Goal: Contribute content: Add original content to the website for others to see

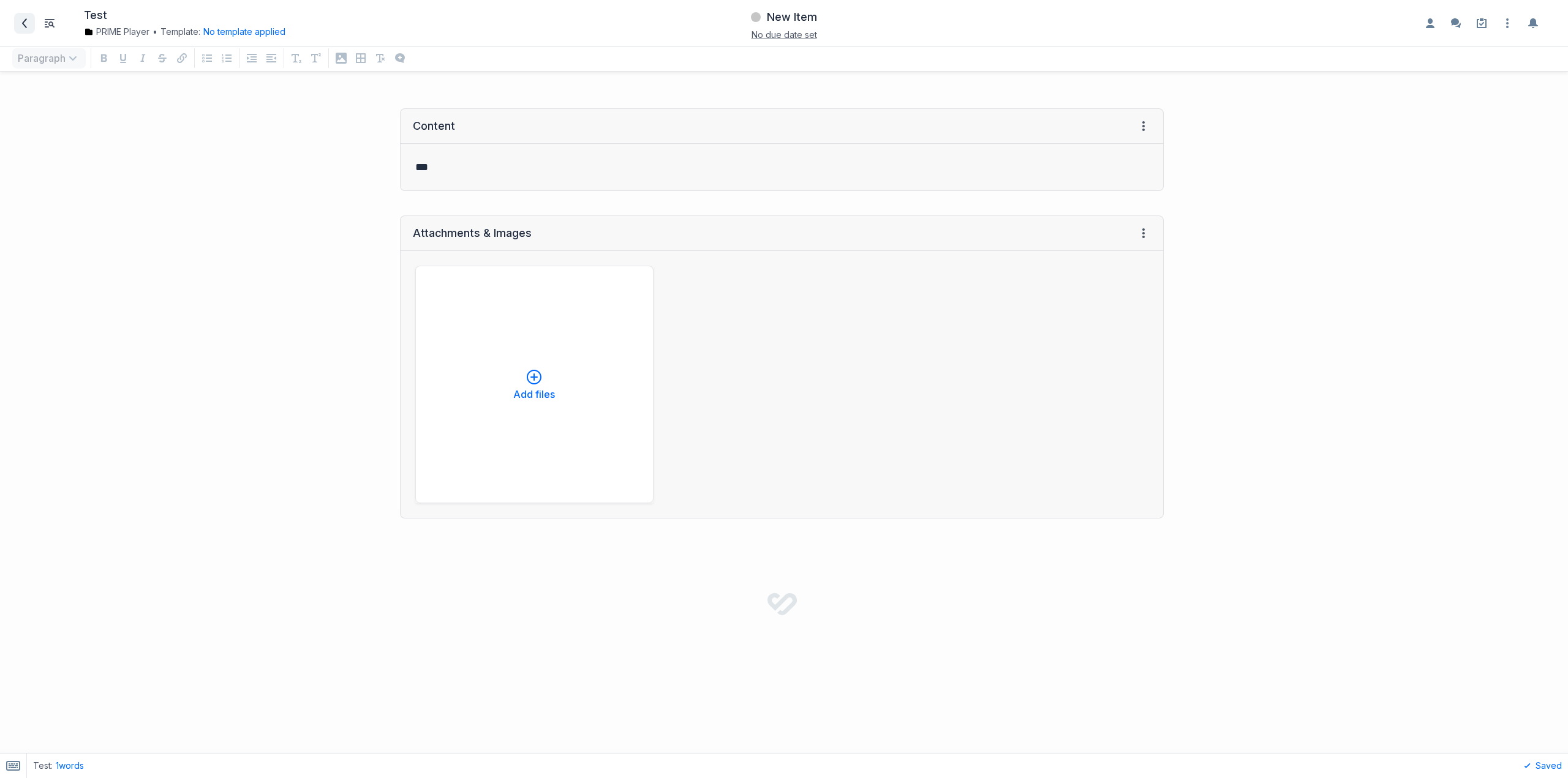
drag, startPoint x: 0, startPoint y: 0, endPoint x: 33, endPoint y: 15, distance: 36.2
click at [33, 15] on span at bounding box center [24, 23] width 19 height 19
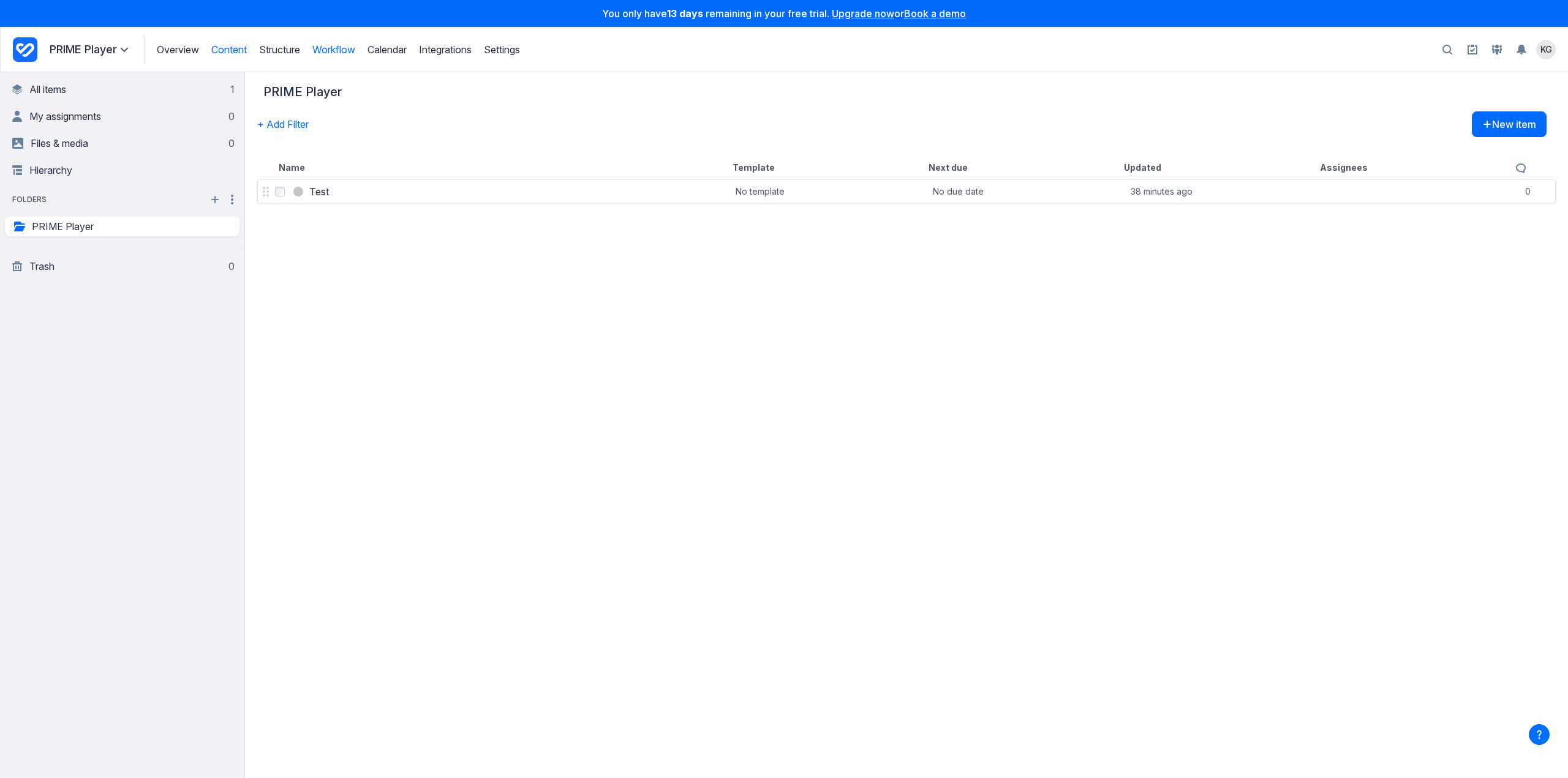
click at [325, 49] on link "Workflow" at bounding box center [333, 49] width 43 height 13
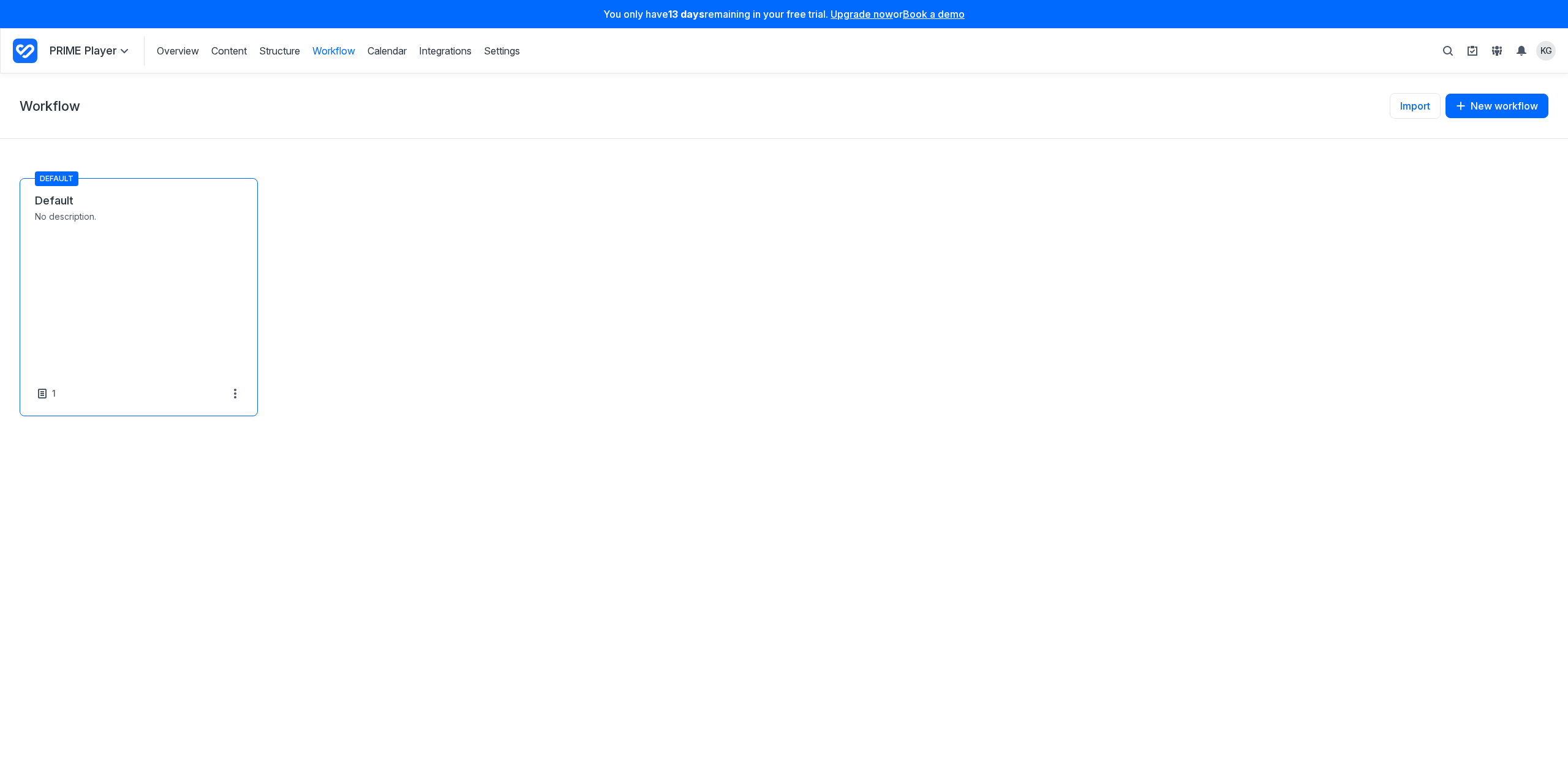
click at [66, 196] on link "Default" at bounding box center [138, 201] width 208 height 15
click at [63, 208] on link "Default" at bounding box center [138, 201] width 208 height 15
select select "*****"
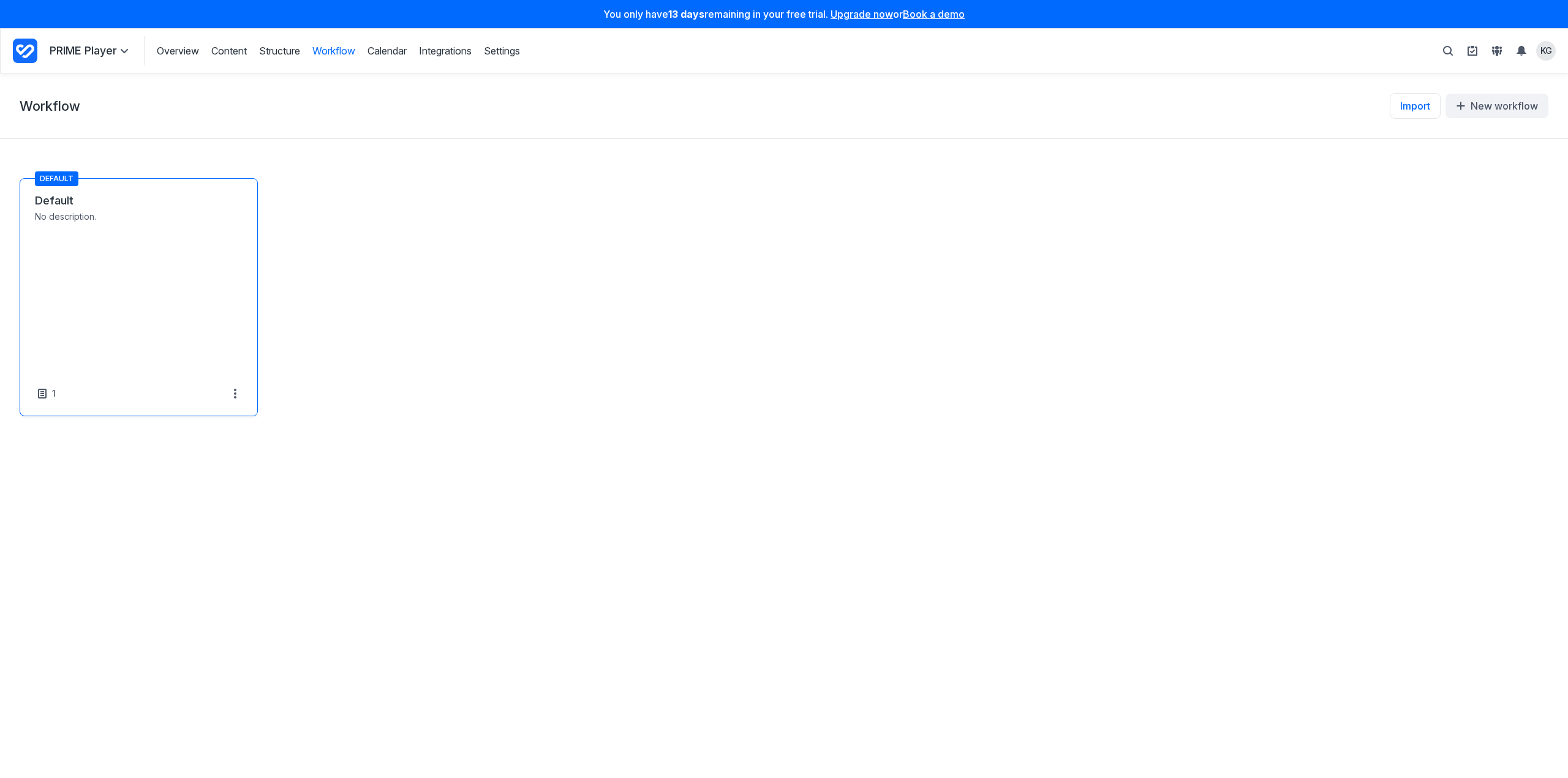
select select "*****"
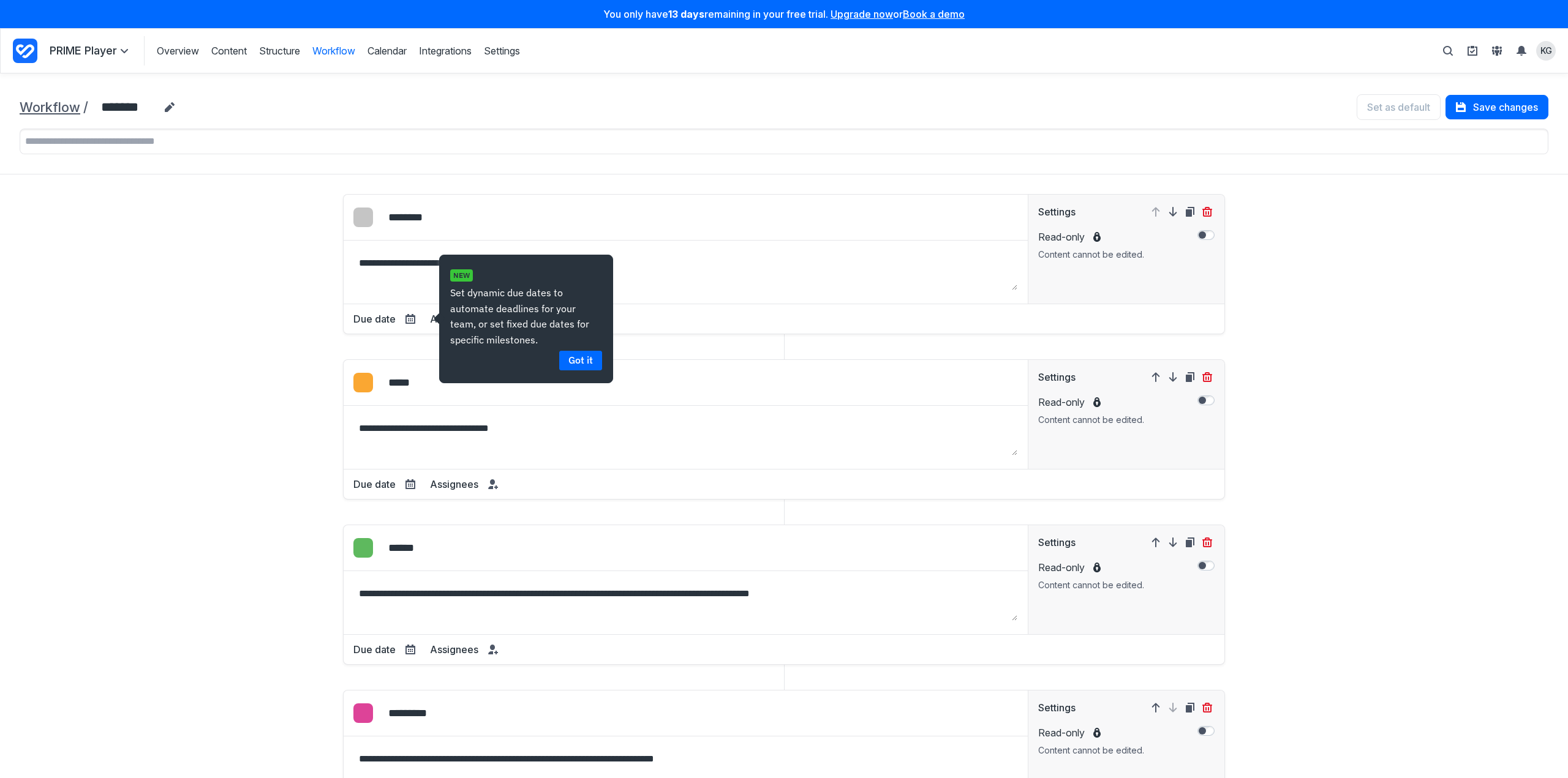
click at [68, 102] on link "Workflow" at bounding box center [49, 107] width 61 height 16
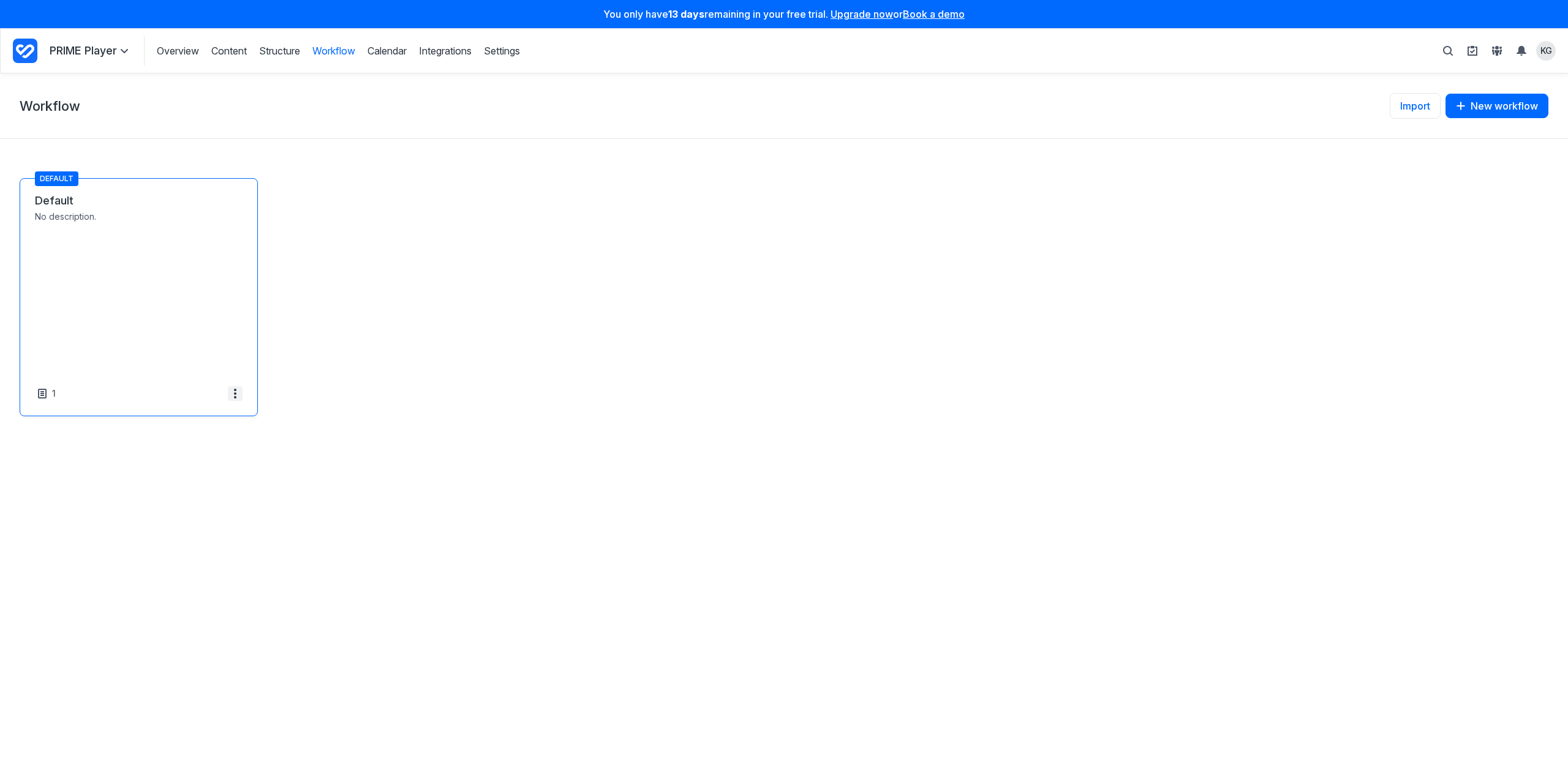
click at [230, 391] on icon at bounding box center [235, 394] width 10 height 10
click at [52, 178] on span "Default" at bounding box center [57, 179] width 43 height 15
click at [73, 201] on link "Default" at bounding box center [138, 201] width 208 height 15
select select "*****"
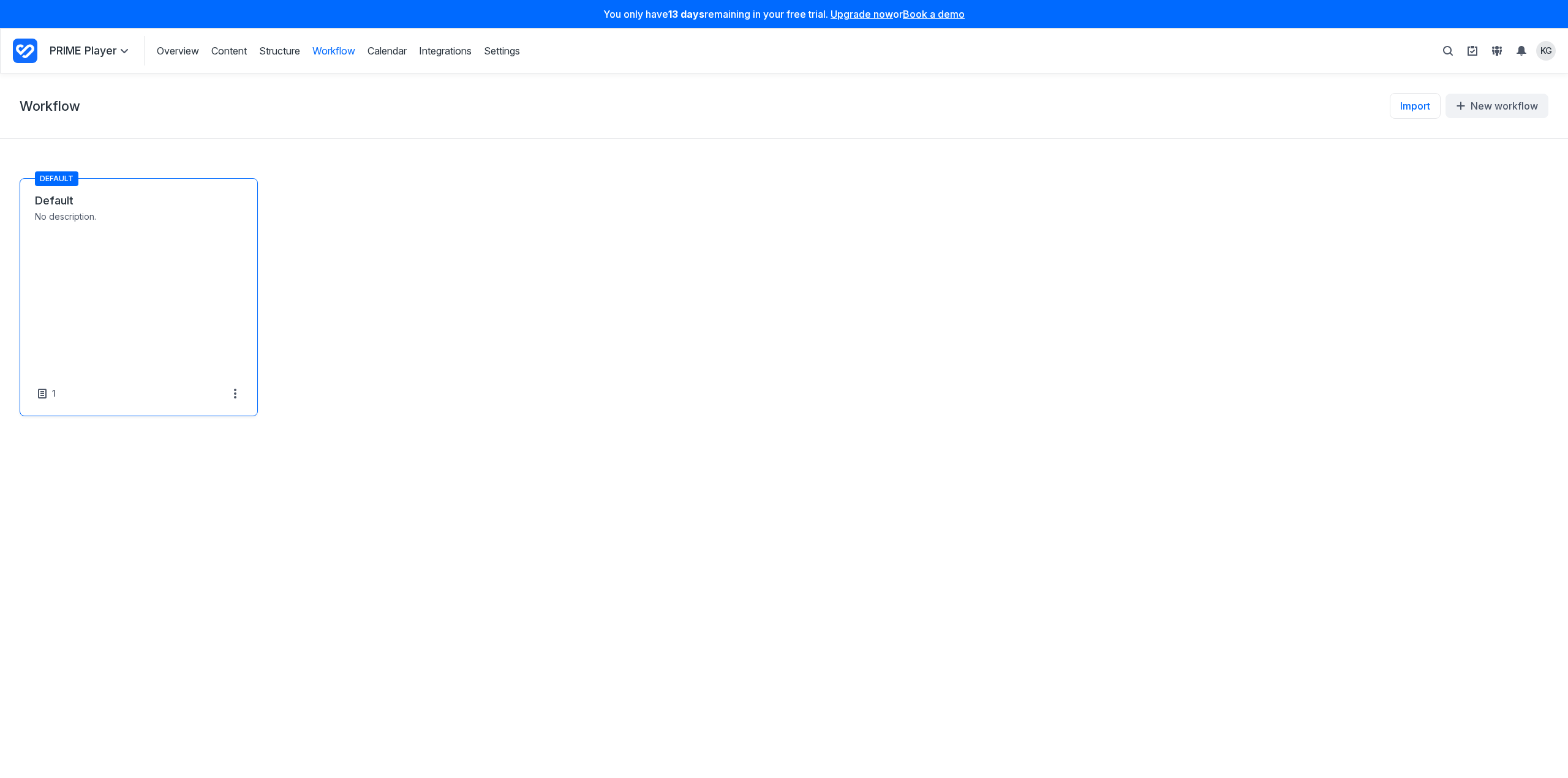
select select "*****"
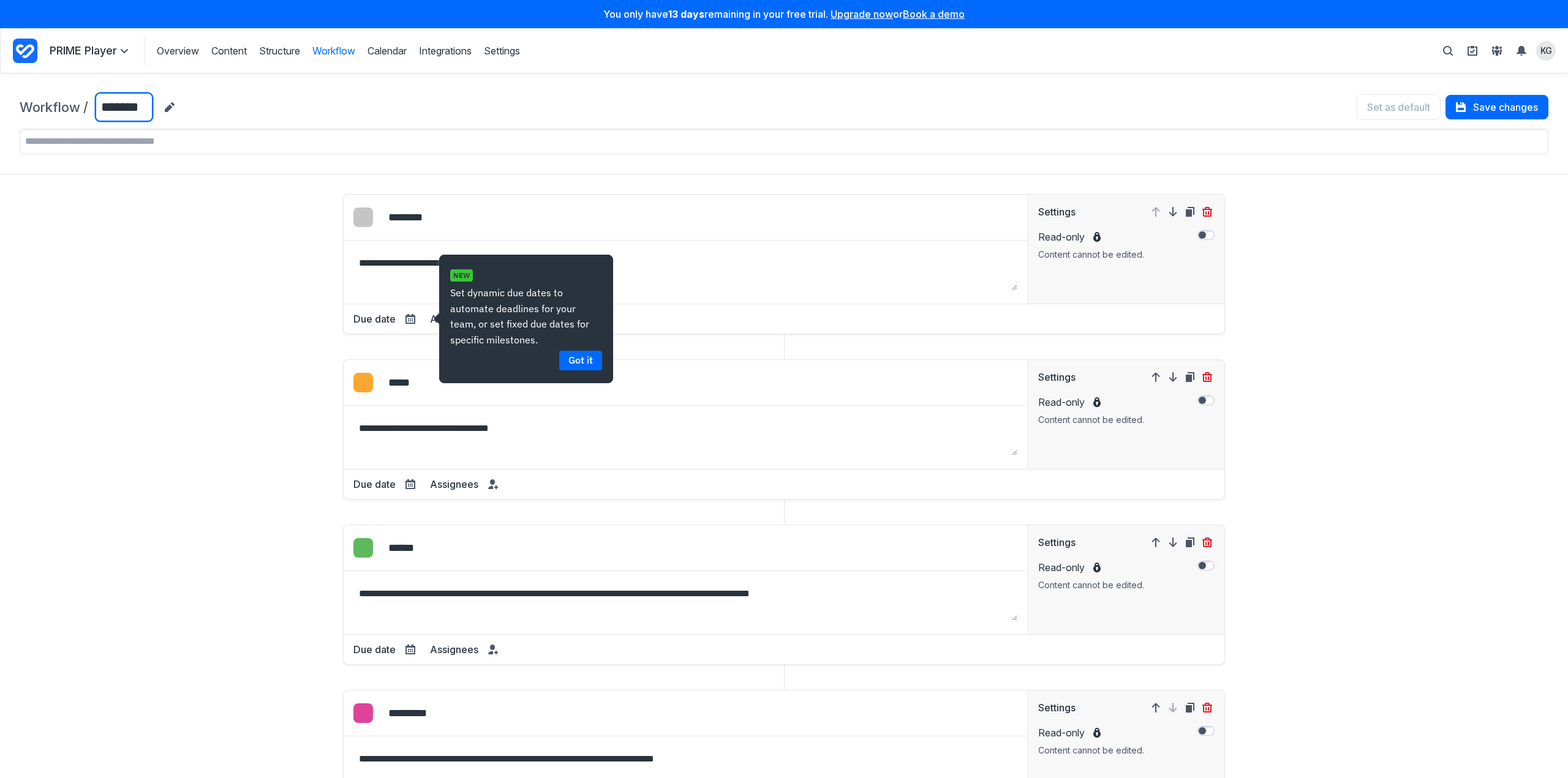
drag, startPoint x: 143, startPoint y: 109, endPoint x: 100, endPoint y: 105, distance: 43.2
click at [100, 105] on input "*******" at bounding box center [124, 108] width 57 height 28
type input "**********"
click at [75, 333] on div "**********" at bounding box center [783, 542] width 1529 height 696
click at [239, 49] on link "Content" at bounding box center [229, 51] width 36 height 13
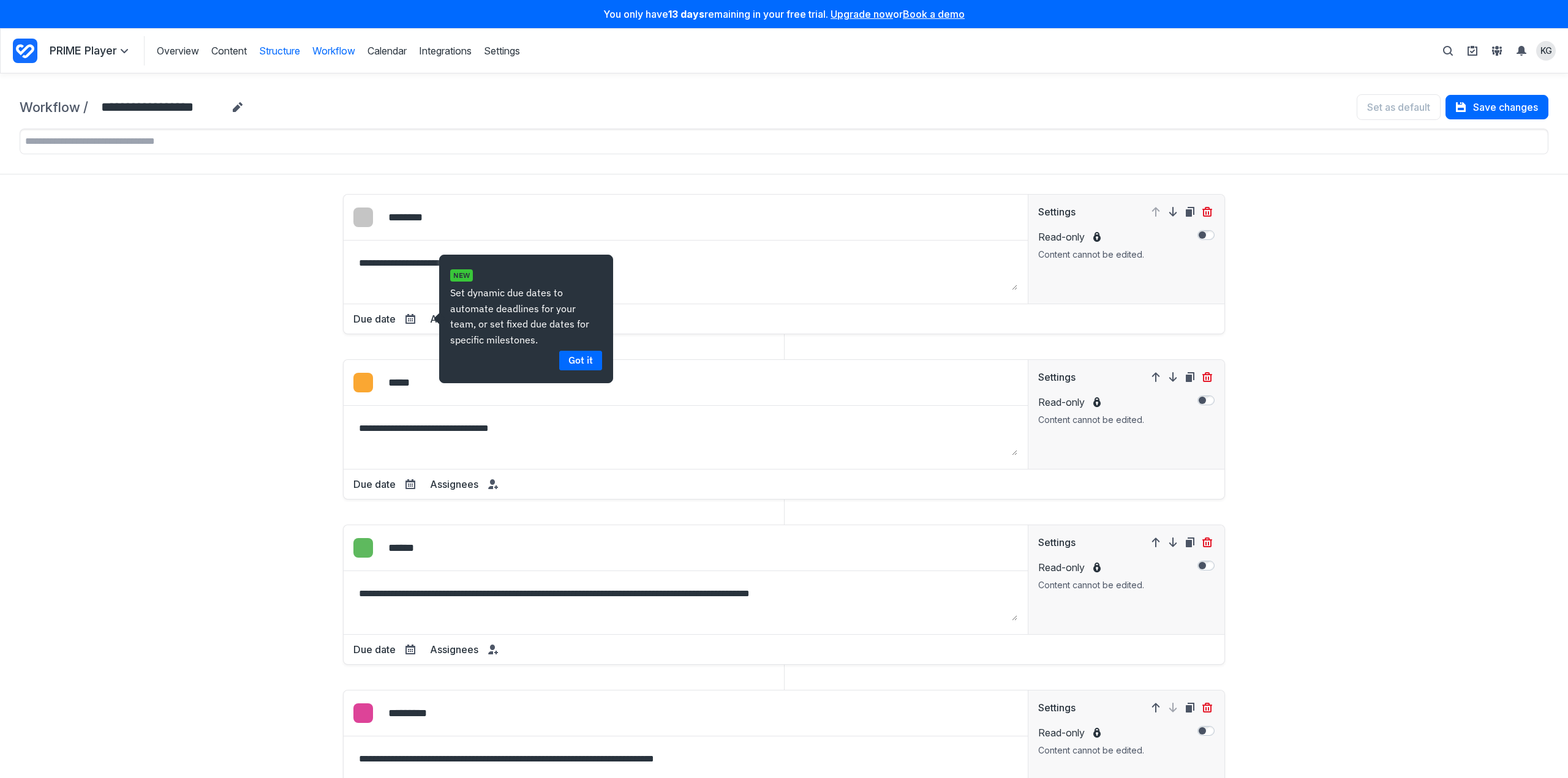
click at [271, 53] on link "Structure" at bounding box center [279, 51] width 41 height 13
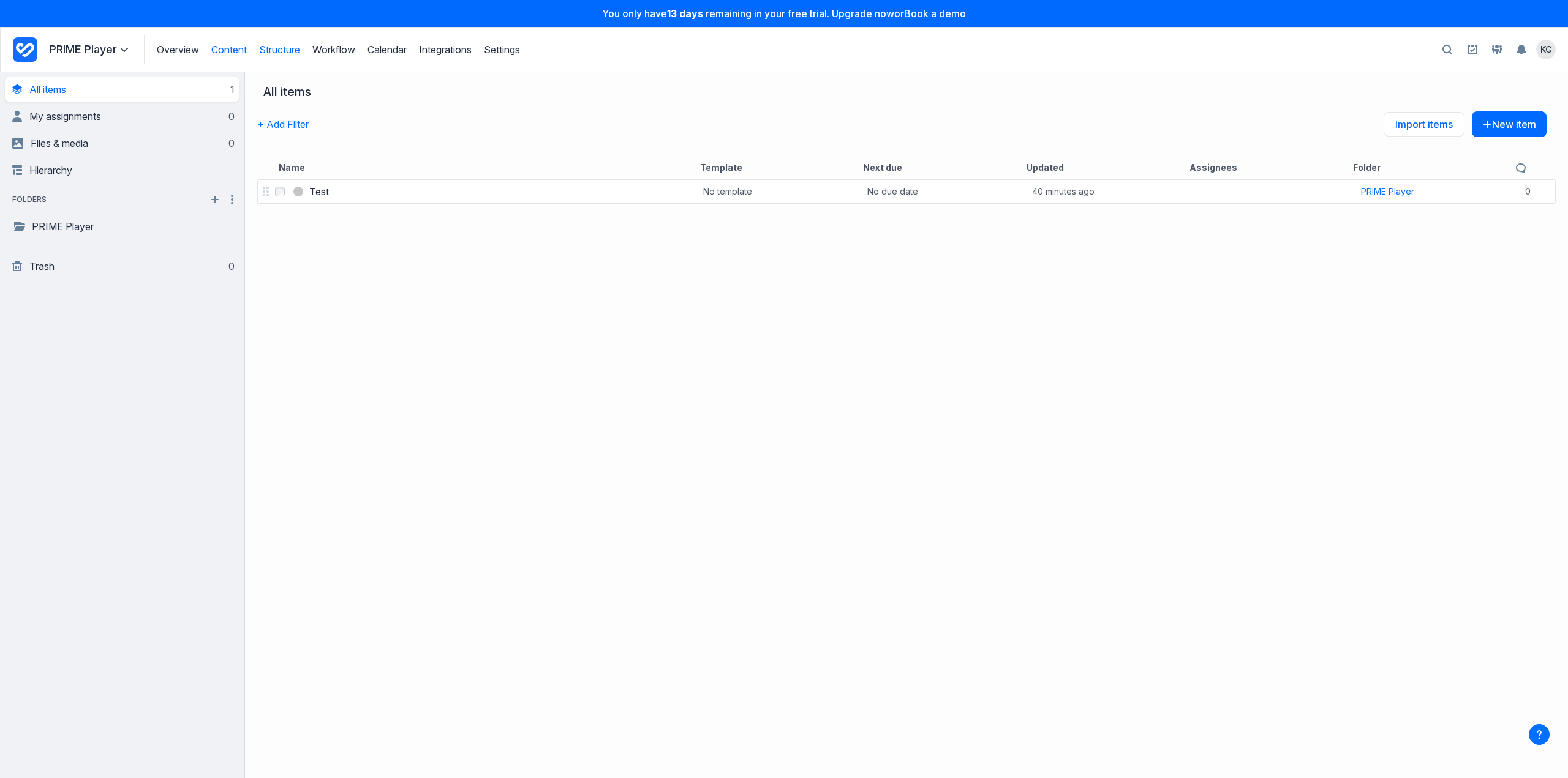
click at [279, 50] on link "Structure" at bounding box center [279, 49] width 41 height 13
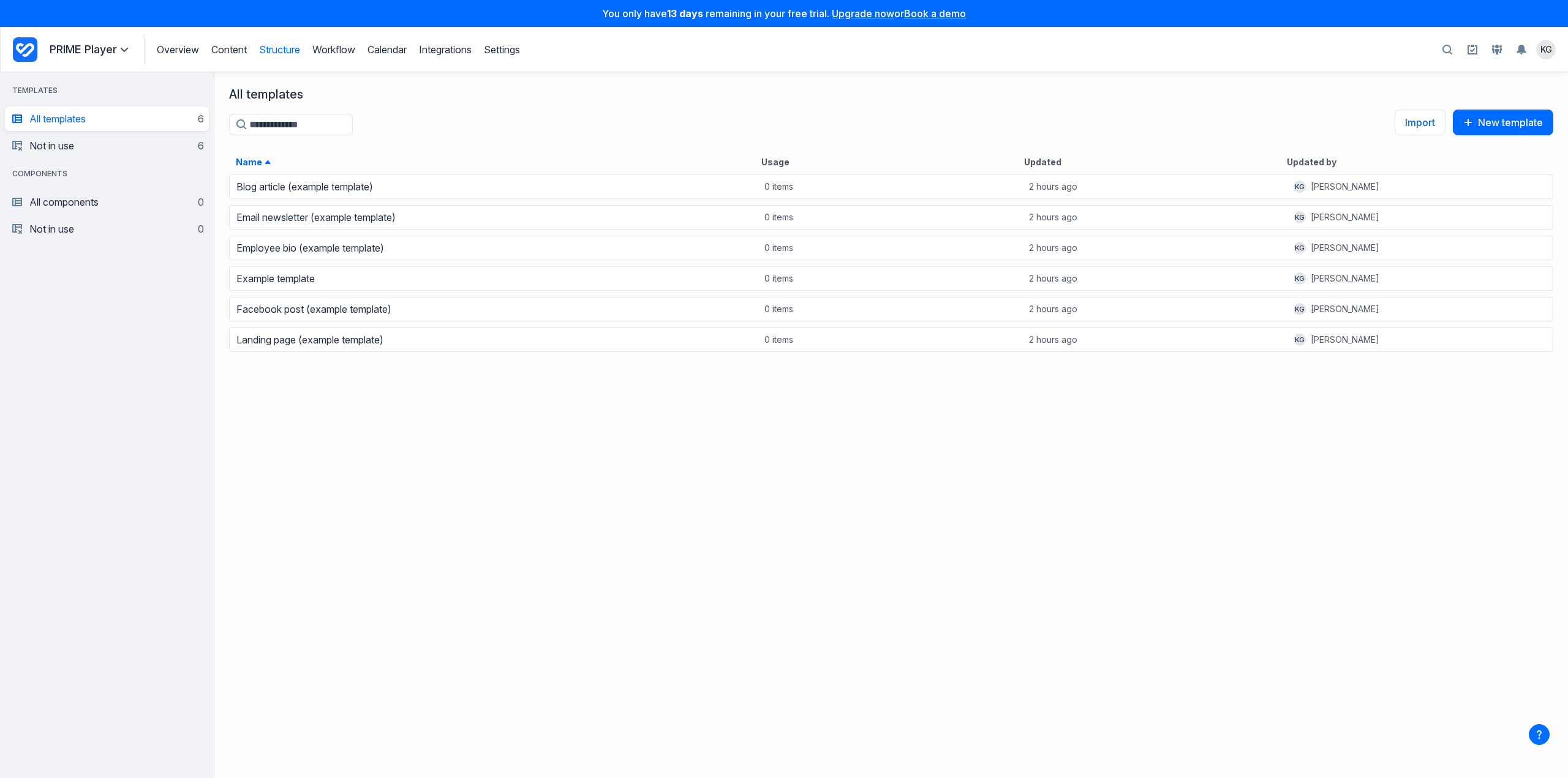
scroll to position [595, 1344]
click at [1495, 123] on button "New template" at bounding box center [1503, 122] width 100 height 26
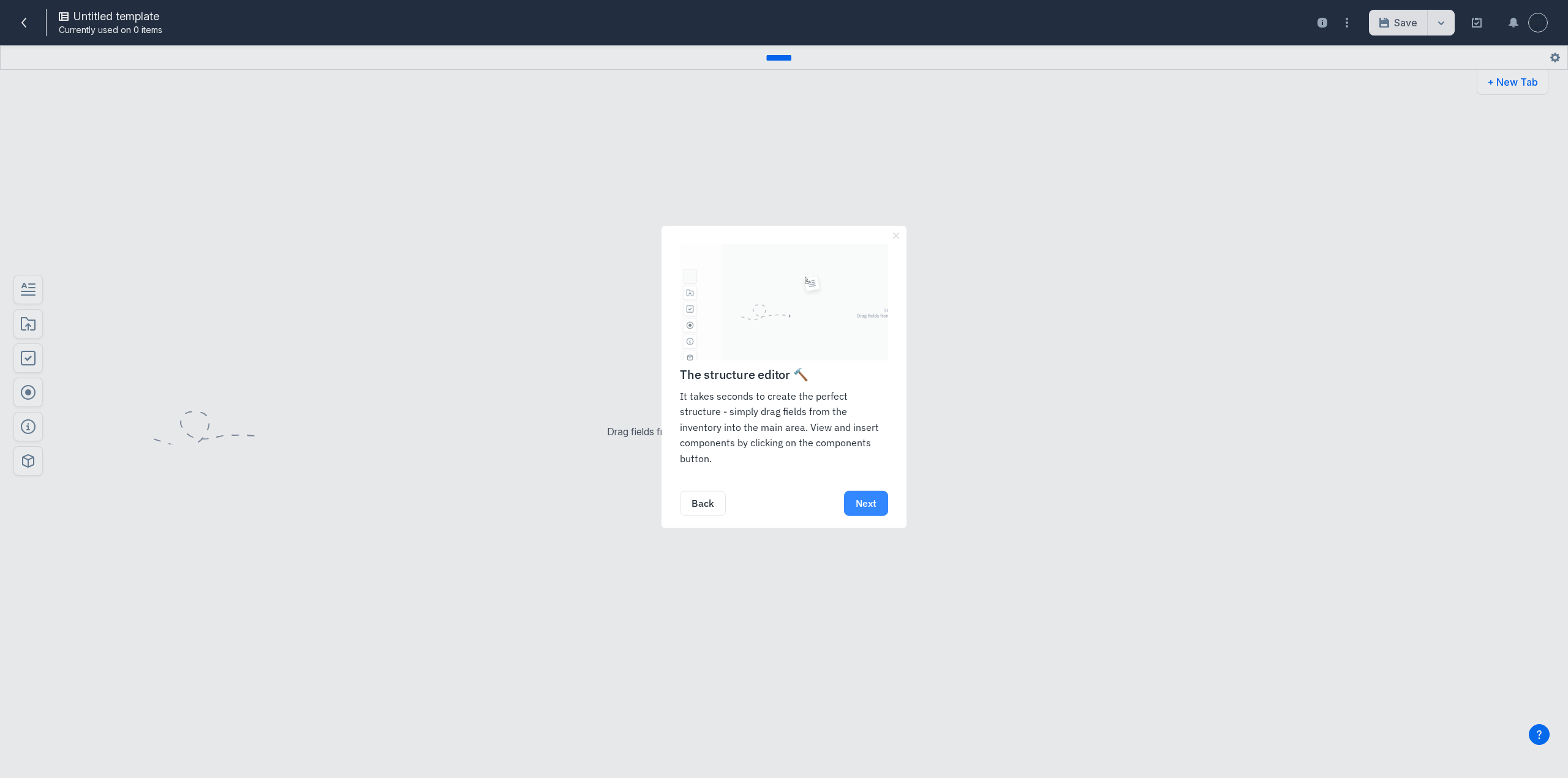
click at [864, 500] on link "Next" at bounding box center [866, 504] width 44 height 25
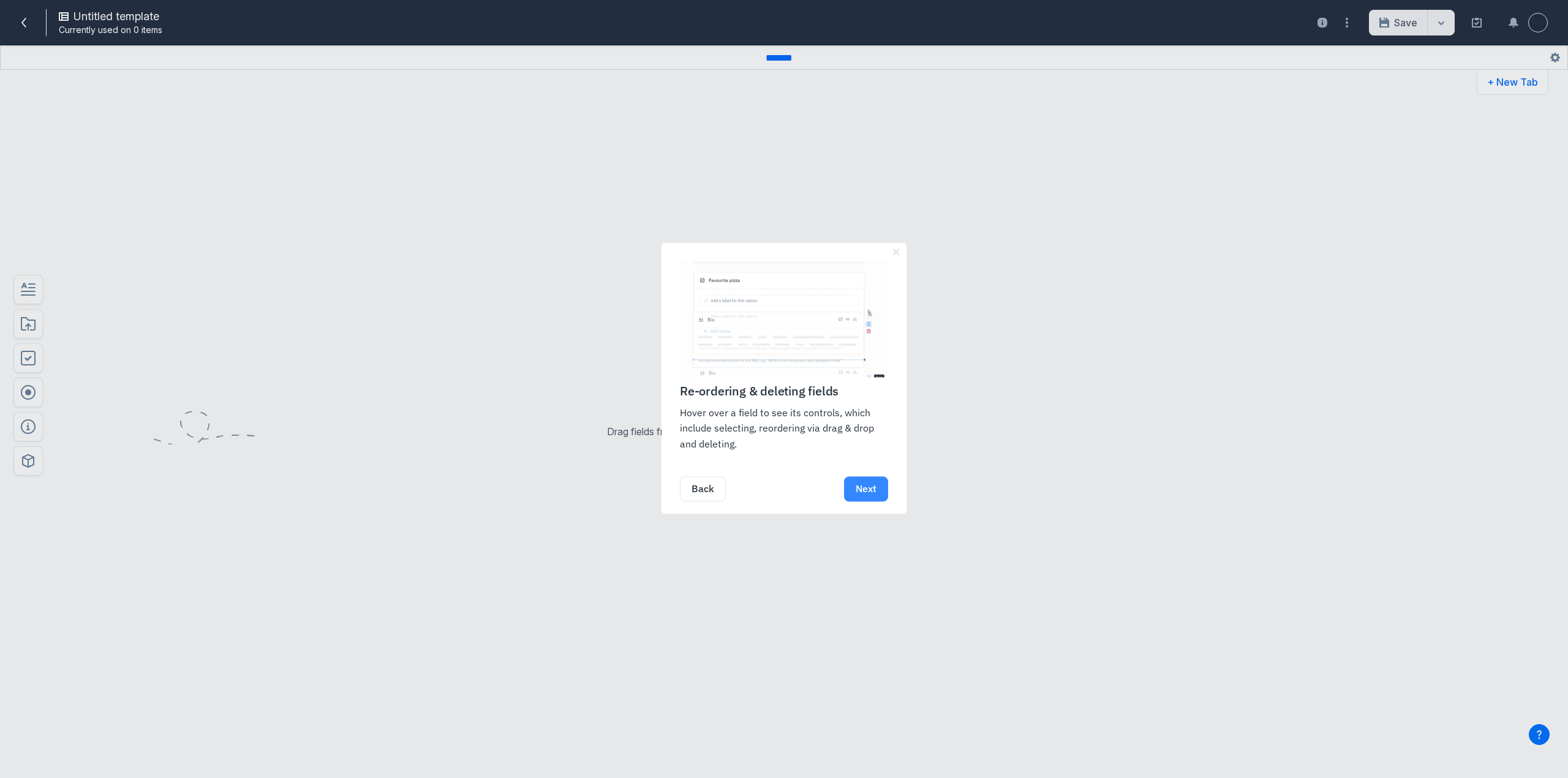
click at [876, 493] on link "Next" at bounding box center [866, 489] width 44 height 25
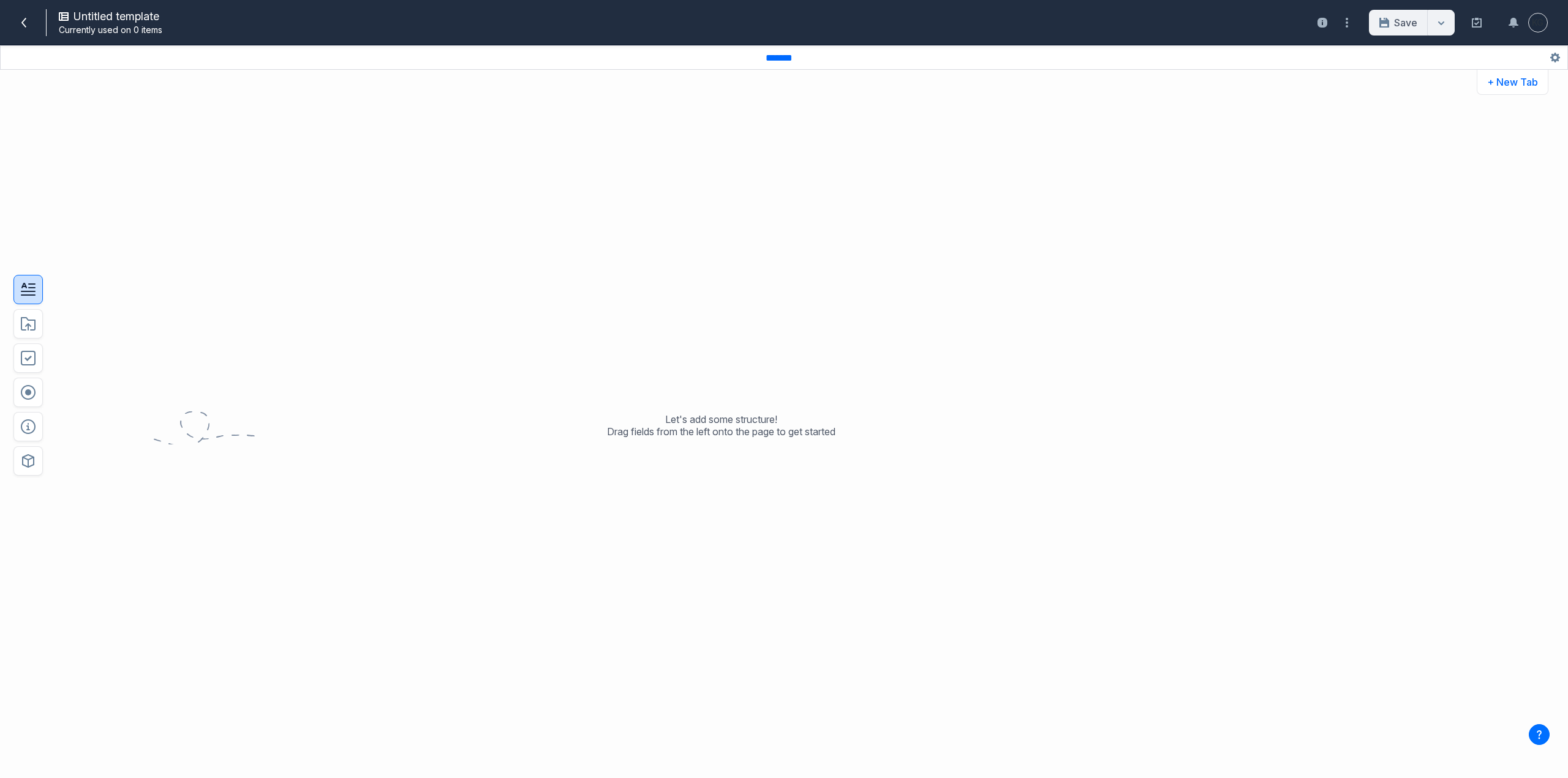
click at [38, 292] on button "button" at bounding box center [28, 289] width 29 height 29
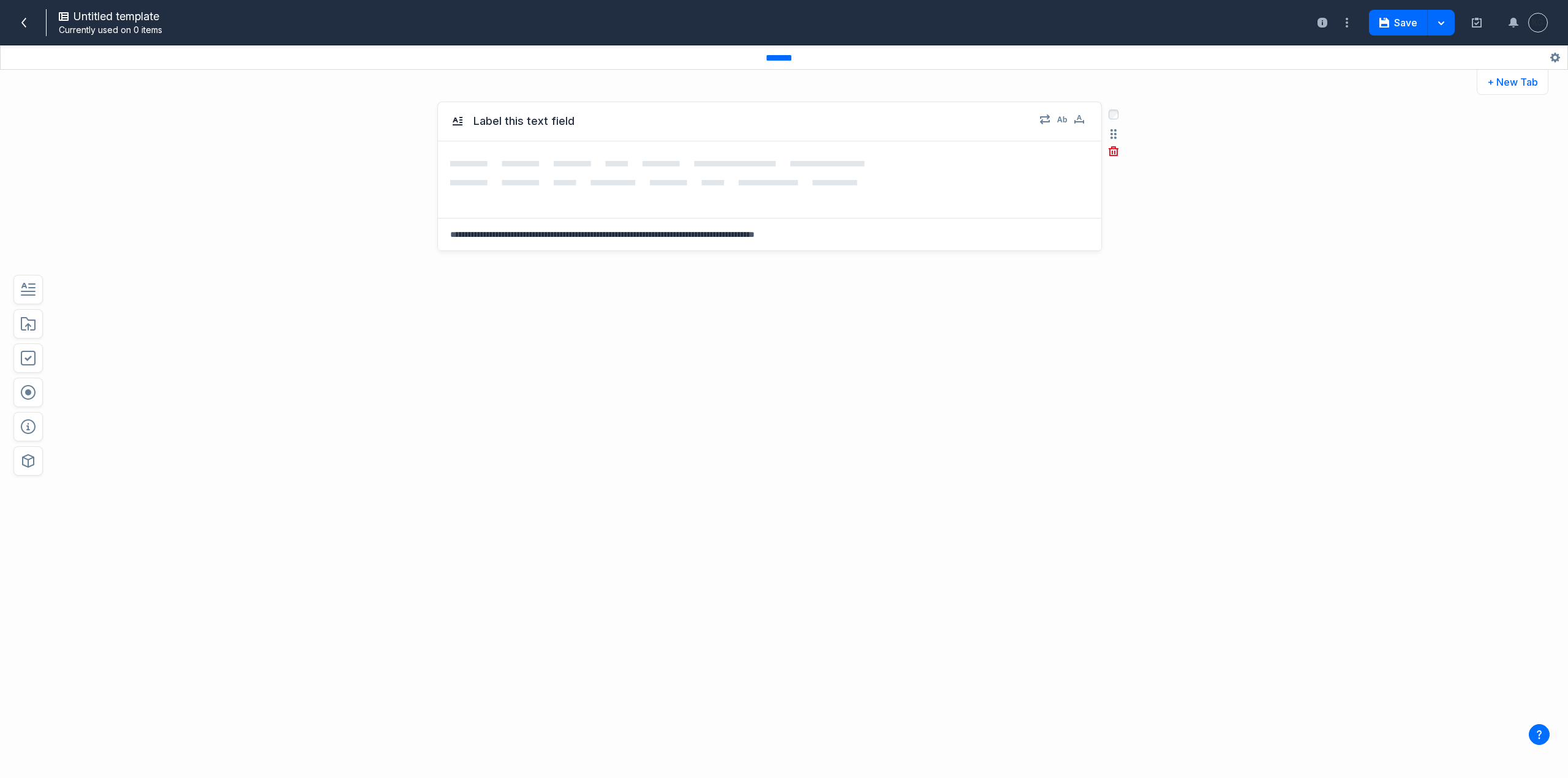
click at [788, 107] on div "Label this text field" at bounding box center [769, 122] width 663 height 39
click at [697, 252] on div "Label this text field Select field: Label this text field Are you sure you want…" at bounding box center [769, 243] width 665 height 284
click at [696, 222] on textarea at bounding box center [769, 234] width 663 height 32
click at [701, 232] on textarea at bounding box center [769, 234] width 663 height 32
click at [648, 190] on icon at bounding box center [770, 179] width 639 height 38
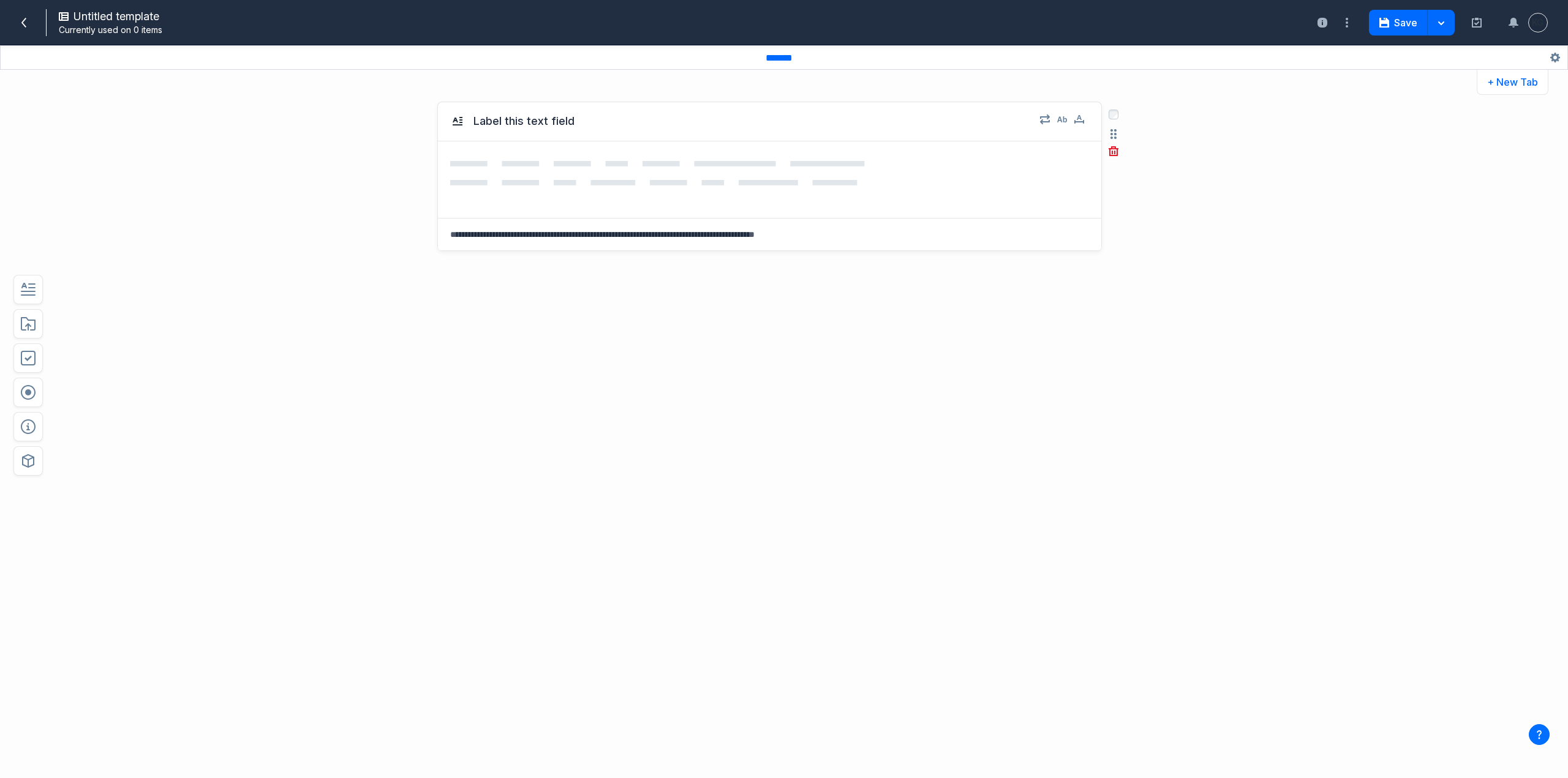
click at [621, 237] on textarea at bounding box center [769, 234] width 663 height 32
click at [514, 242] on textarea at bounding box center [769, 234] width 663 height 32
paste textarea "**********"
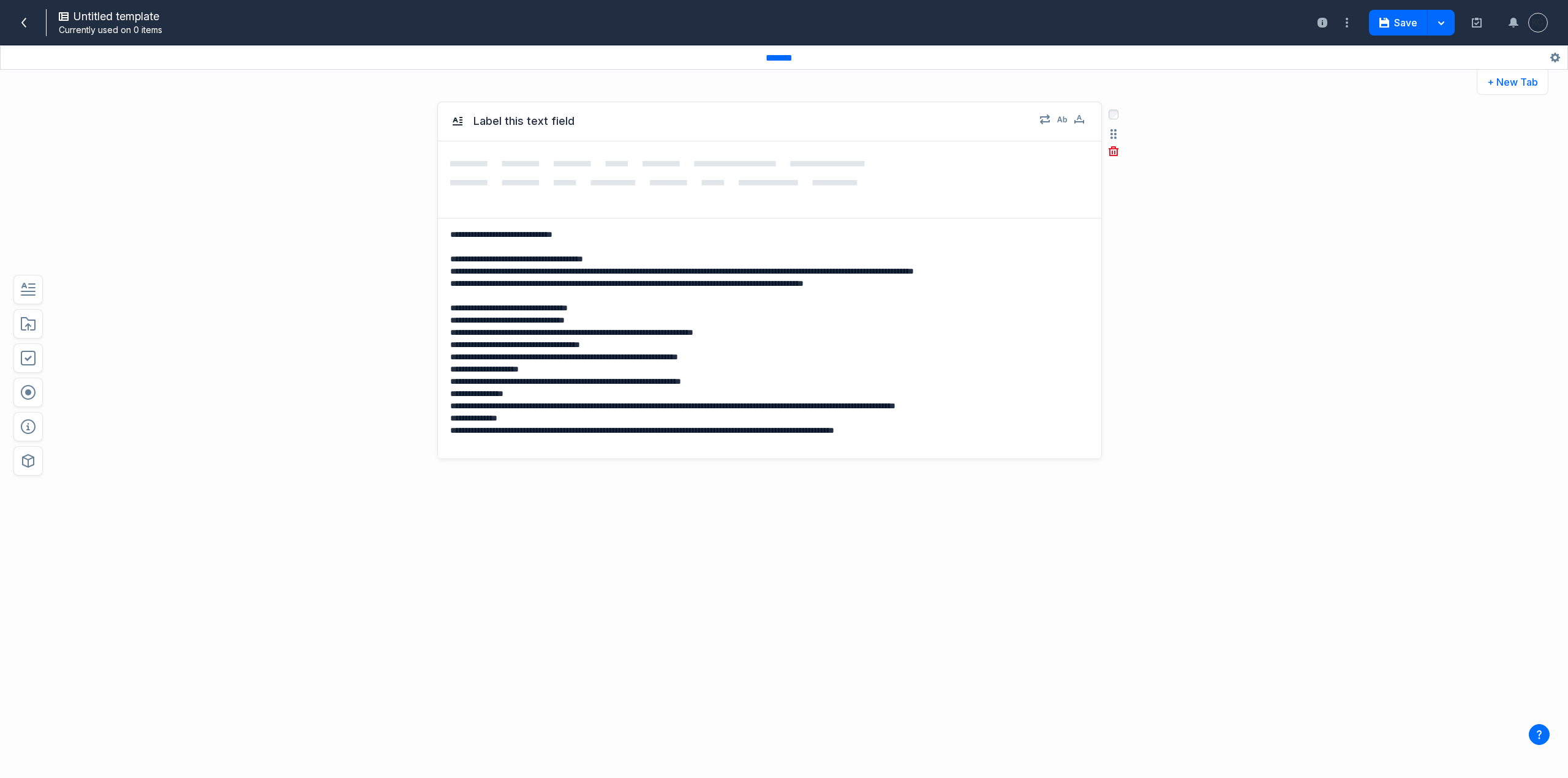
click at [461, 455] on textarea at bounding box center [769, 339] width 663 height 240
type textarea "**********"
click at [24, 326] on icon "button" at bounding box center [28, 324] width 15 height 15
click at [515, 504] on button "Label this asset field" at bounding box center [528, 503] width 118 height 22
click at [884, 334] on textarea at bounding box center [767, 339] width 659 height 240
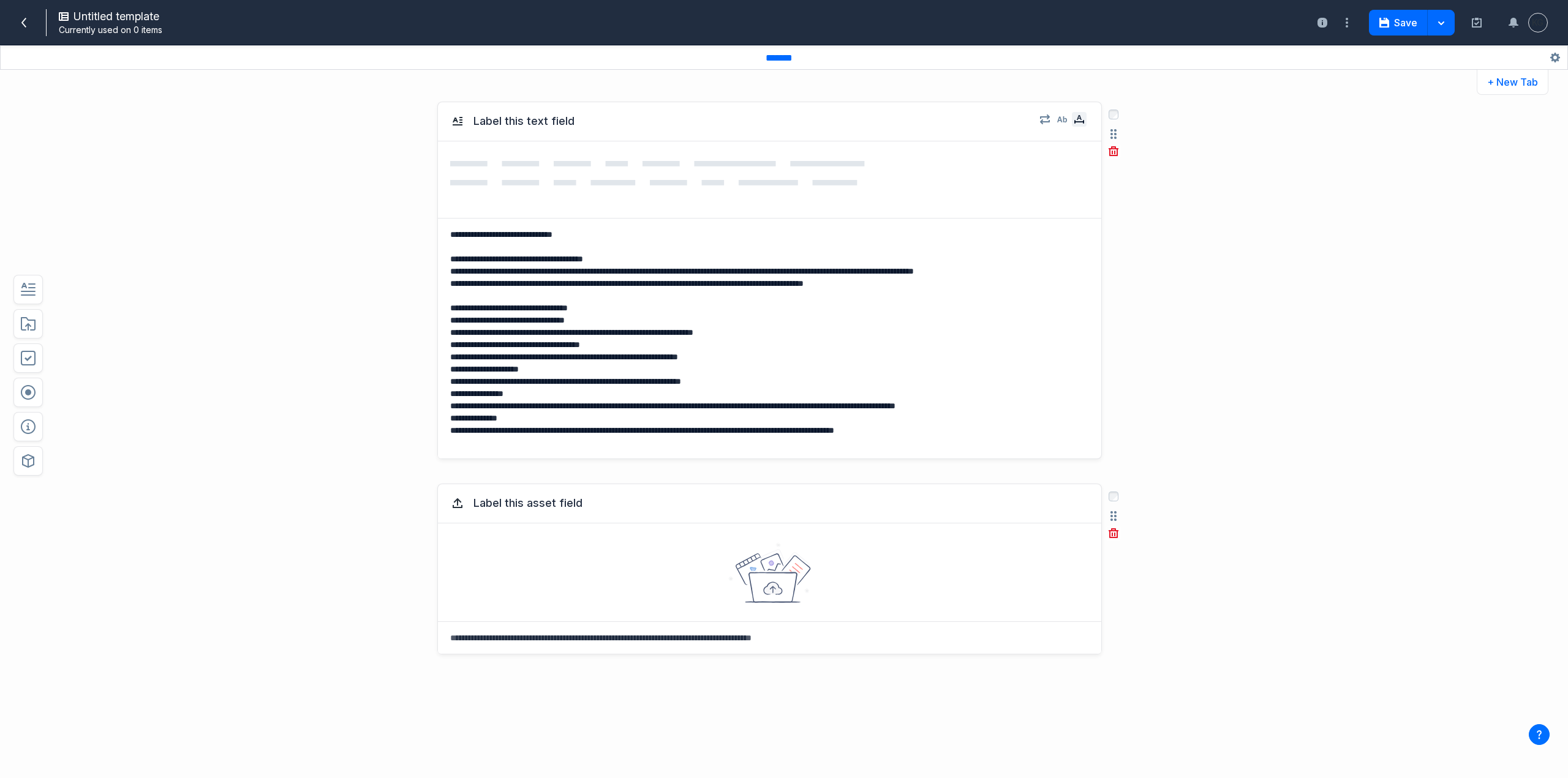
click at [1072, 121] on button "button" at bounding box center [1079, 119] width 15 height 15
click at [619, 186] on icon at bounding box center [770, 179] width 639 height 38
click at [510, 511] on button "Label this asset field" at bounding box center [528, 503] width 118 height 22
click at [540, 510] on button "Label this asset field" at bounding box center [528, 503] width 118 height 22
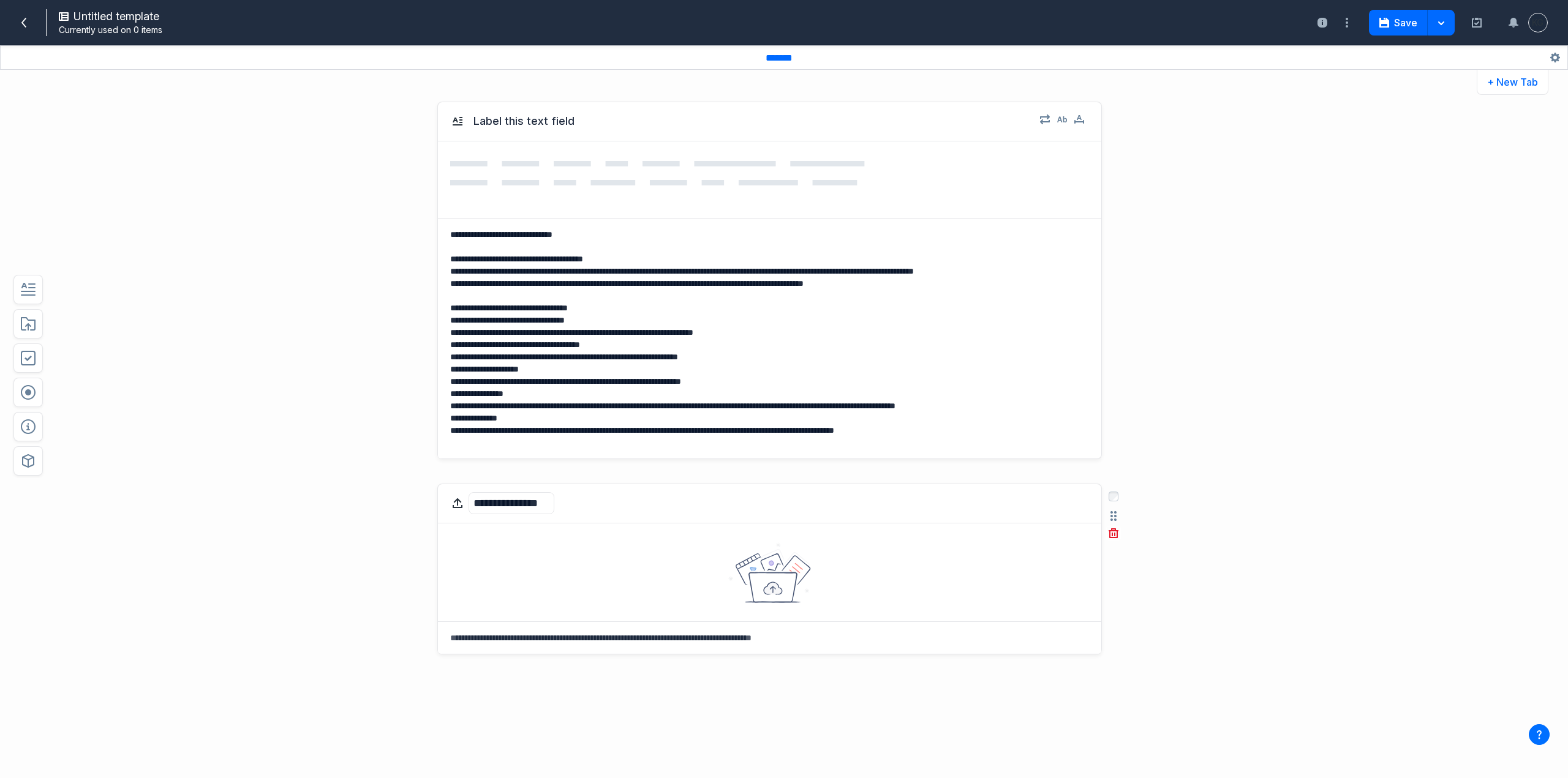
type textarea "**********"
click at [825, 591] on div at bounding box center [769, 572] width 663 height 98
click at [741, 575] on icon at bounding box center [769, 573] width 83 height 61
click at [1110, 518] on icon "button" at bounding box center [1113, 516] width 6 height 10
click at [601, 567] on div at bounding box center [769, 572] width 663 height 98
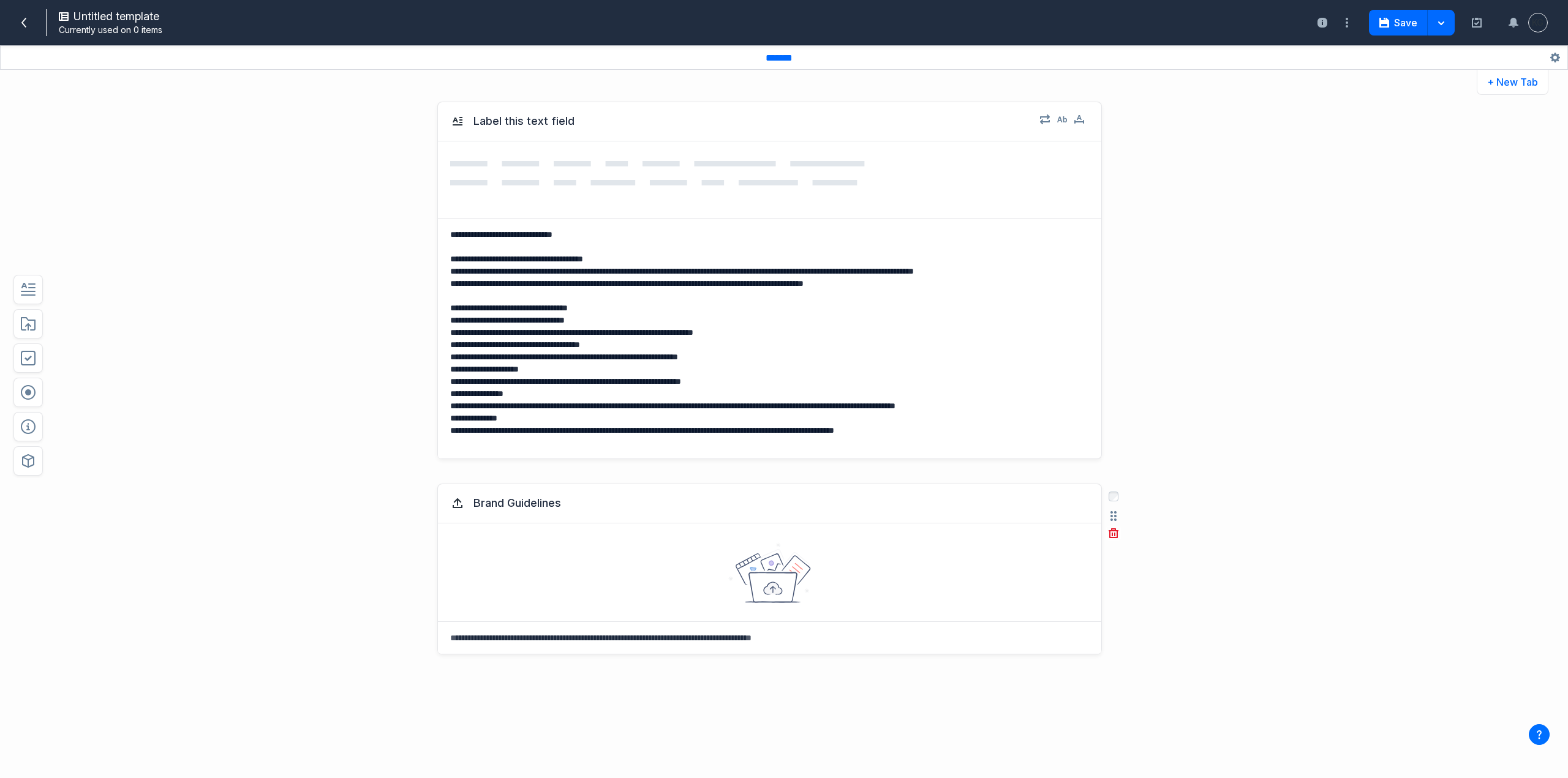
click at [634, 645] on textarea at bounding box center [769, 638] width 663 height 32
click at [1110, 512] on icon "button" at bounding box center [1113, 516] width 6 height 10
click at [756, 645] on textarea at bounding box center [769, 638] width 663 height 32
click at [1385, 21] on icon "button" at bounding box center [1385, 23] width 10 height 10
click at [27, 23] on icon at bounding box center [24, 23] width 10 height 10
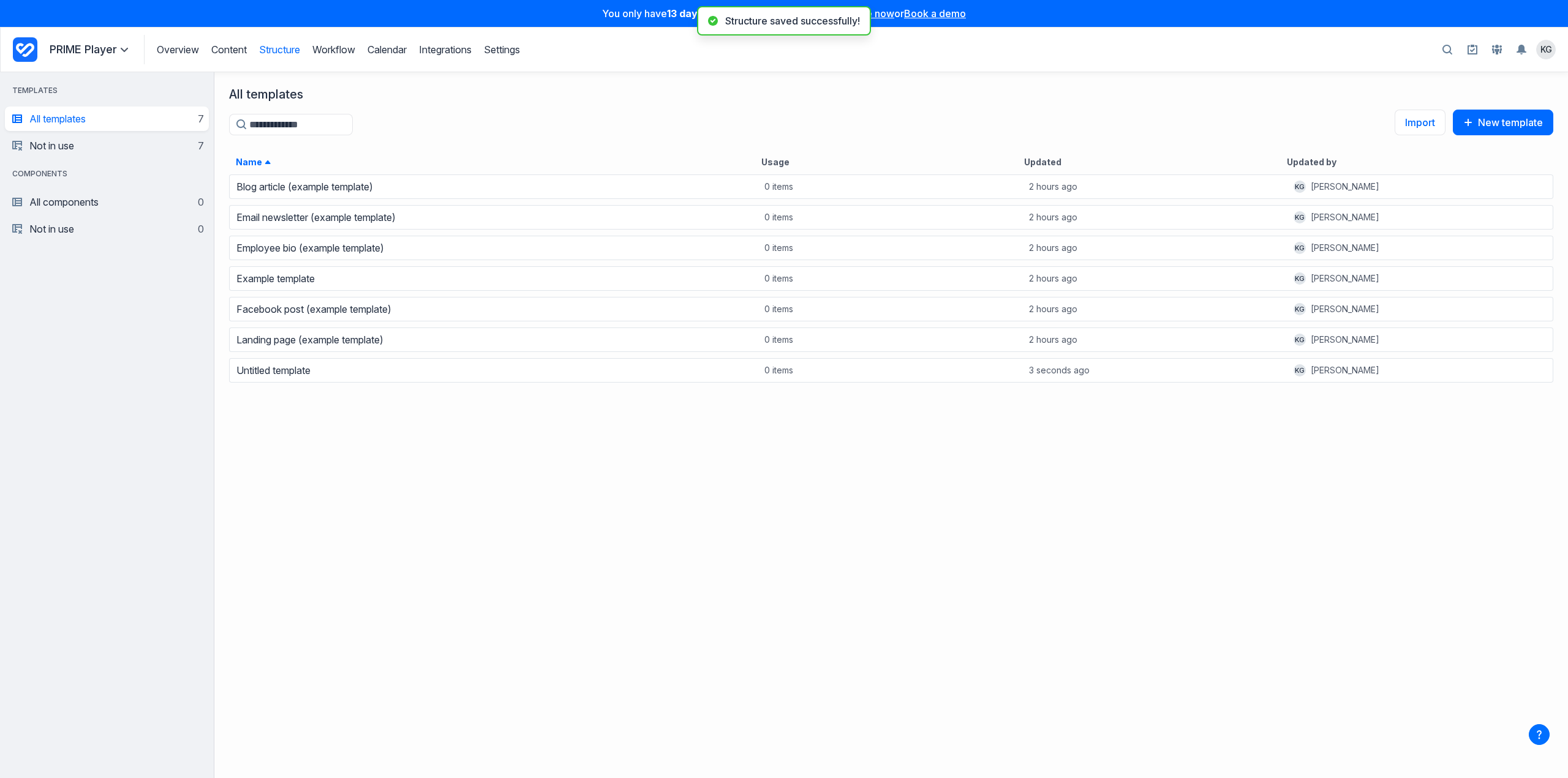
scroll to position [595, 1344]
click at [339, 185] on link "Blog article (example template)" at bounding box center [304, 187] width 137 height 13
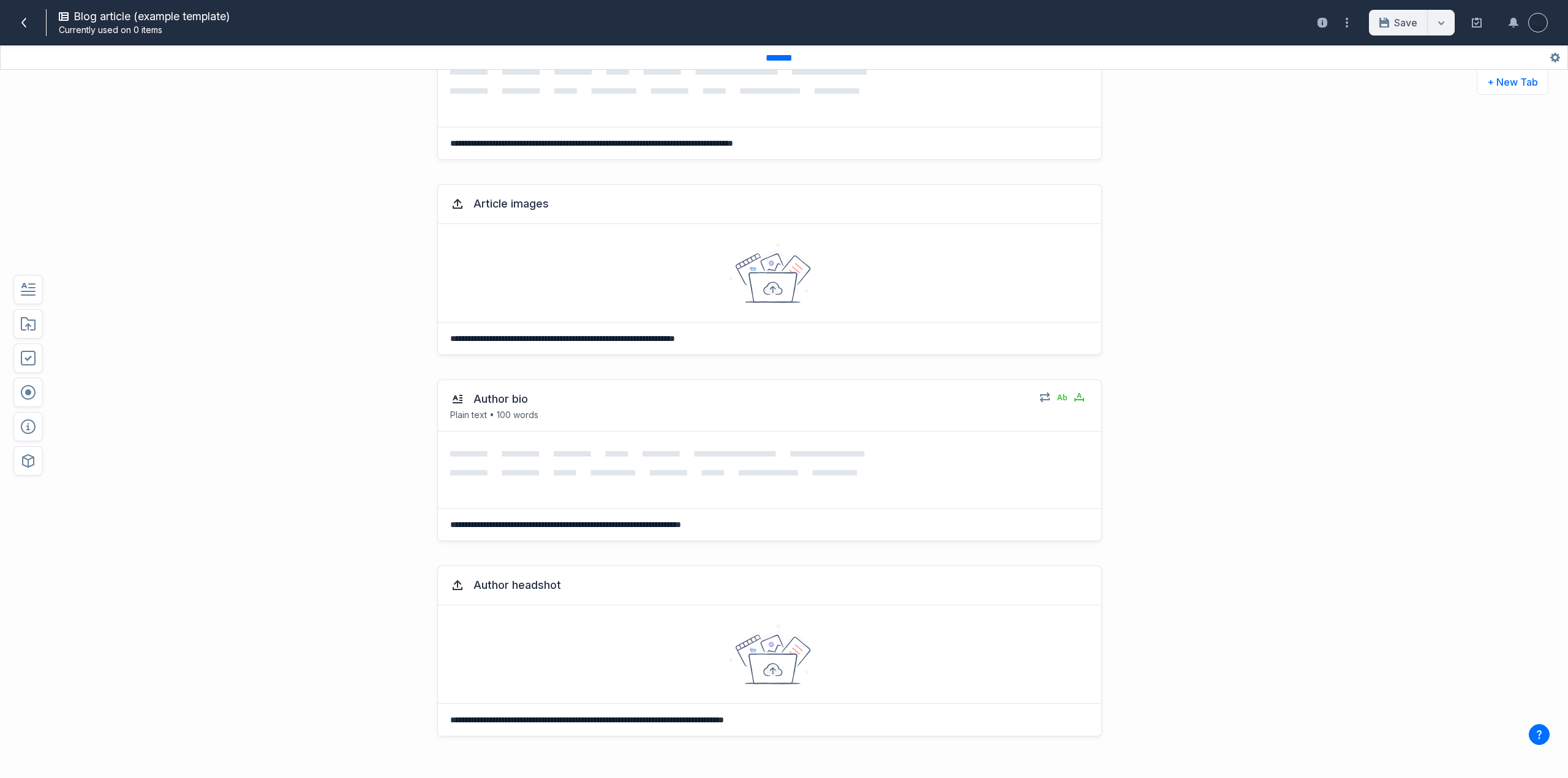
scroll to position [306, 0]
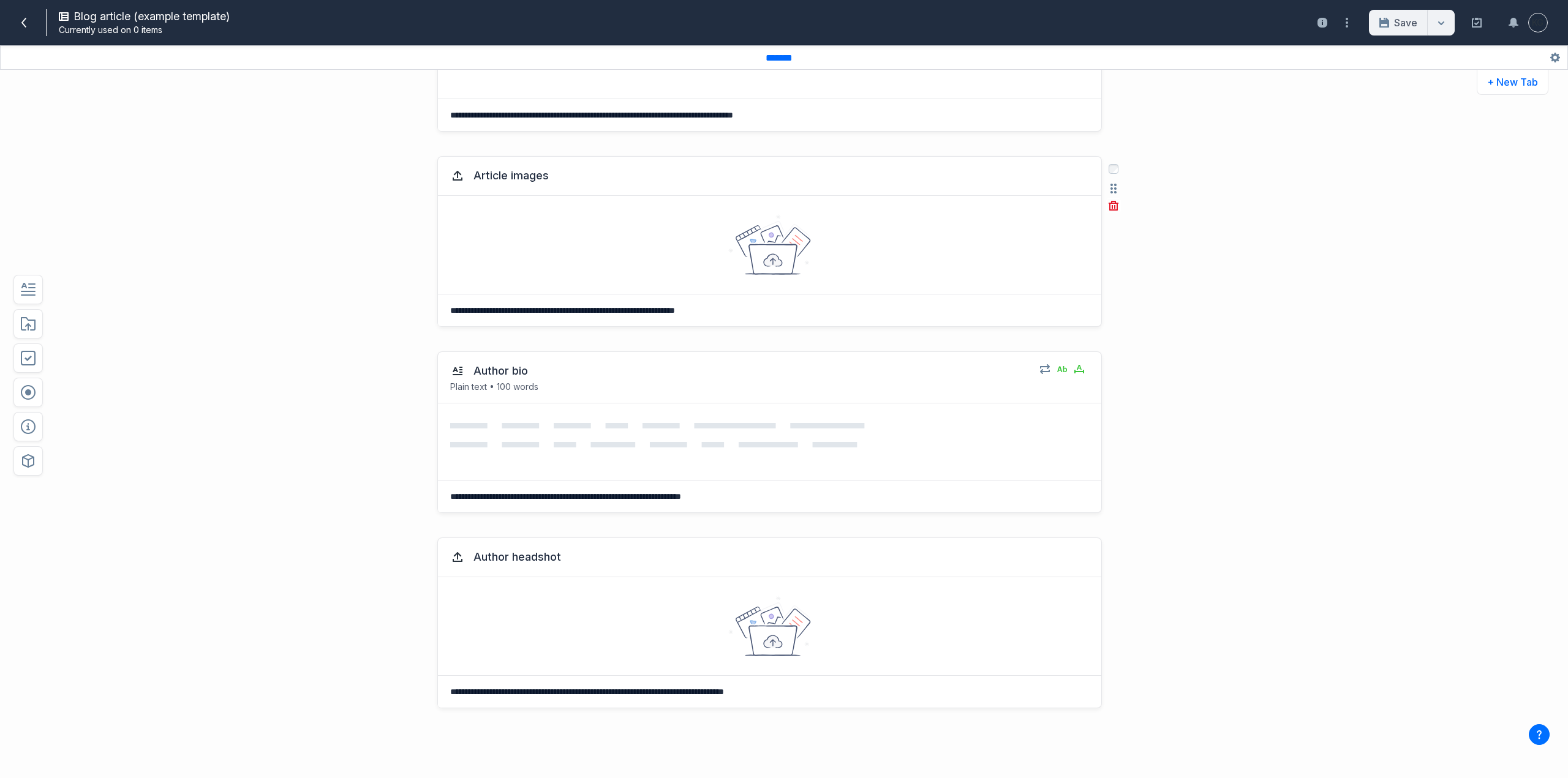
click at [731, 250] on icon at bounding box center [731, 250] width 1 height 5
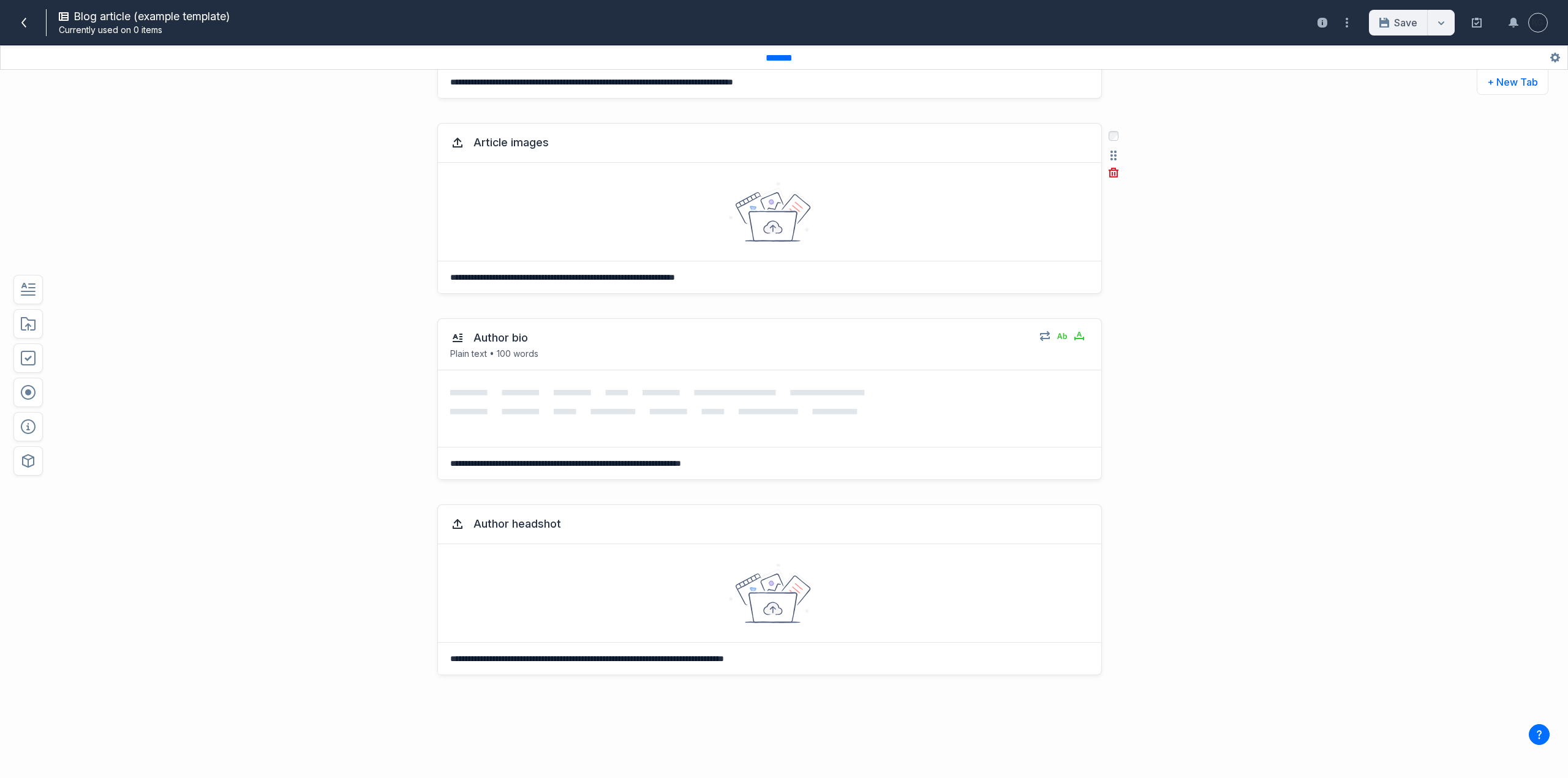
scroll to position [370, 0]
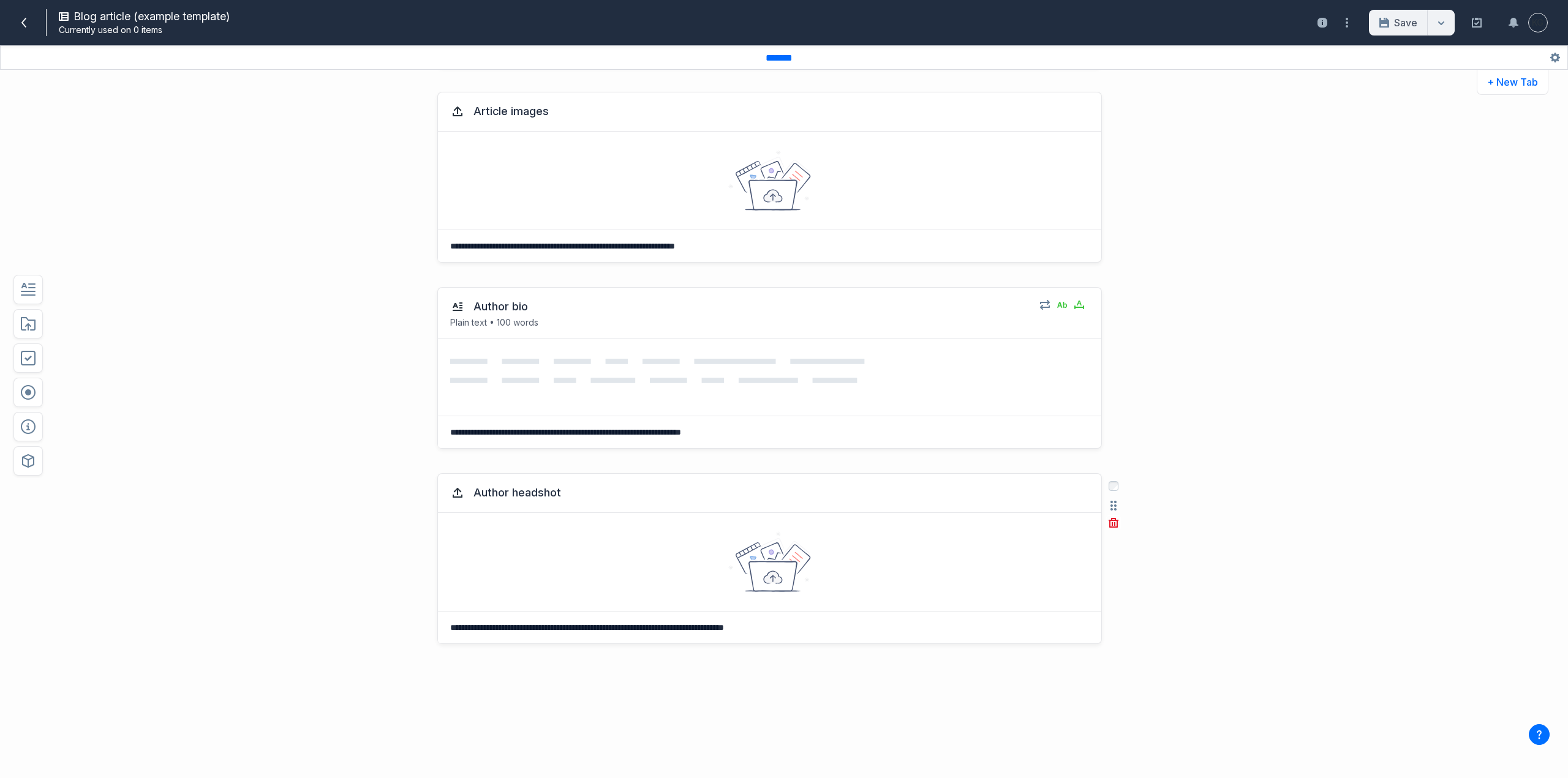
click at [721, 525] on div at bounding box center [769, 561] width 663 height 98
